Goal: Find specific page/section: Find specific page/section

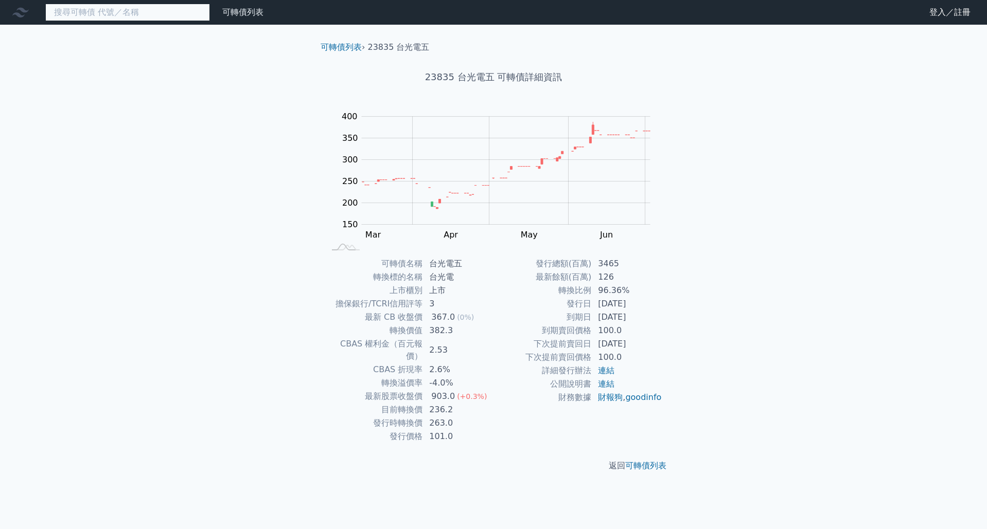
click at [81, 14] on input at bounding box center [127, 12] width 165 height 17
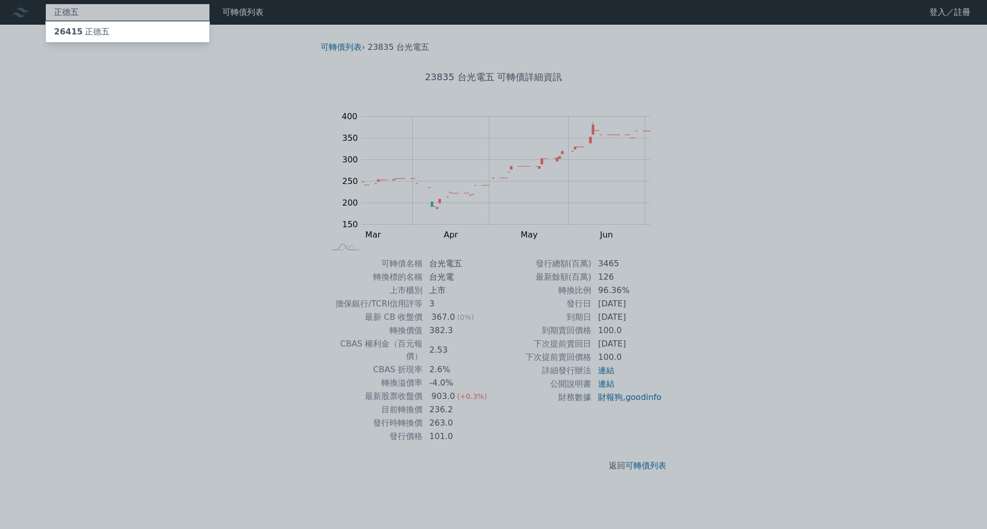
type input "正德五"
click at [96, 34] on div "26415 [PERSON_NAME]" at bounding box center [82, 32] width 56 height 12
